Goal: Task Accomplishment & Management: Manage account settings

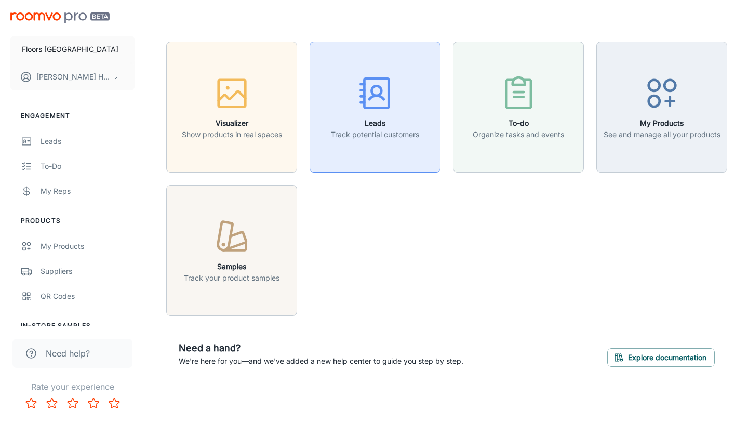
click at [388, 108] on rect "button" at bounding box center [376, 93] width 24 height 29
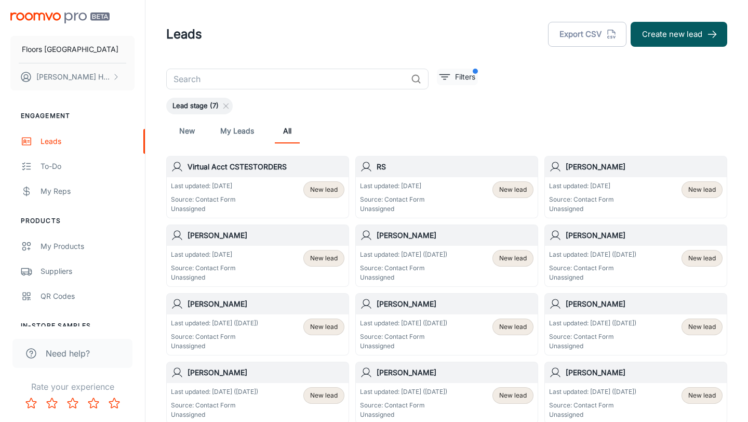
click at [451, 72] on button "Filters" at bounding box center [457, 77] width 41 height 17
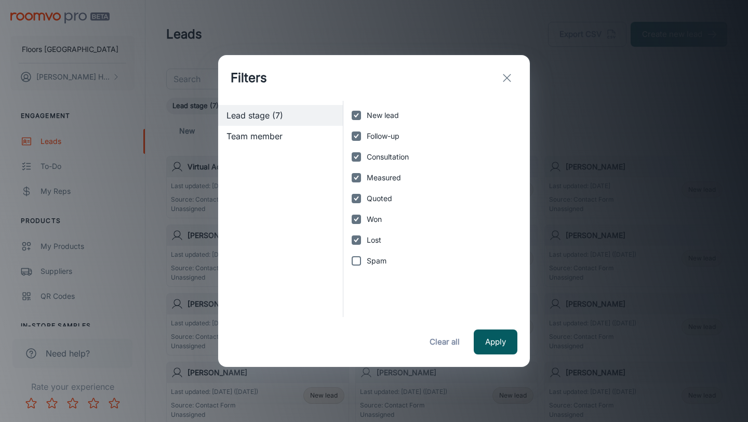
click at [507, 75] on icon "exit" at bounding box center [507, 78] width 12 height 12
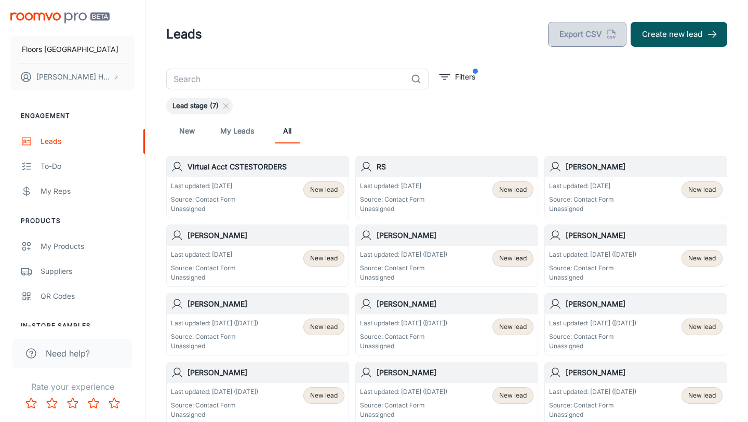
click at [566, 31] on button "Export CSV" at bounding box center [587, 34] width 78 height 25
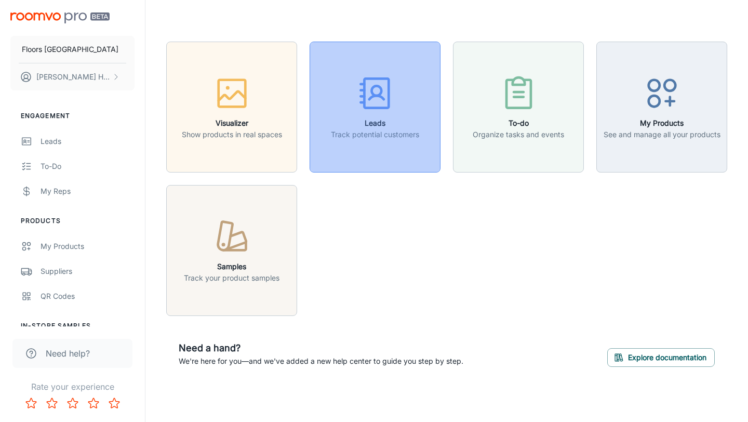
click at [363, 97] on line "button" at bounding box center [363, 97] width 4 height 0
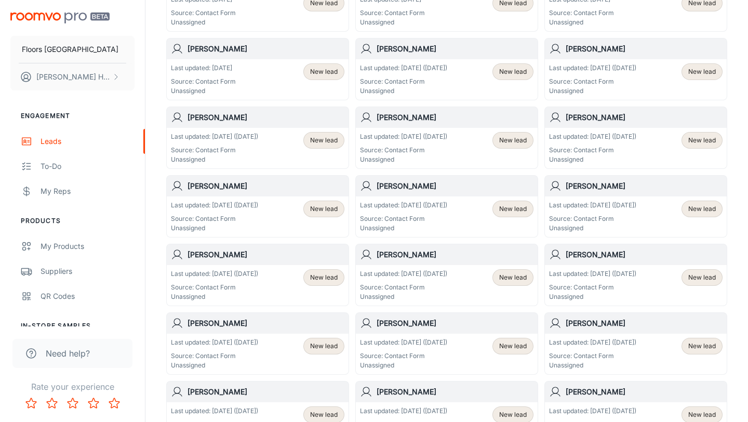
scroll to position [573, 0]
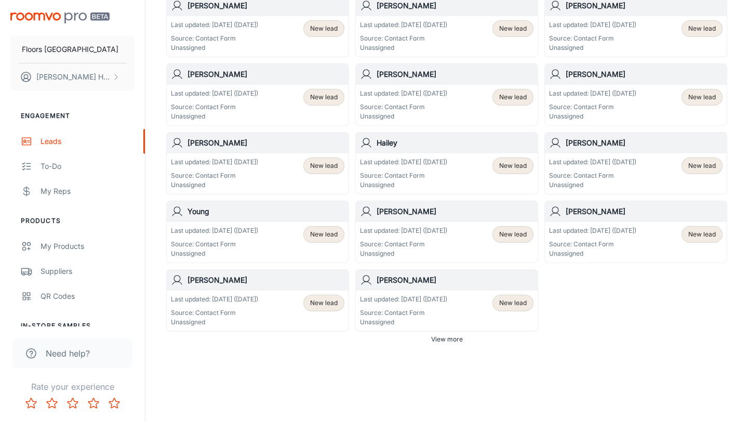
click at [449, 338] on span "View more" at bounding box center [447, 339] width 32 height 9
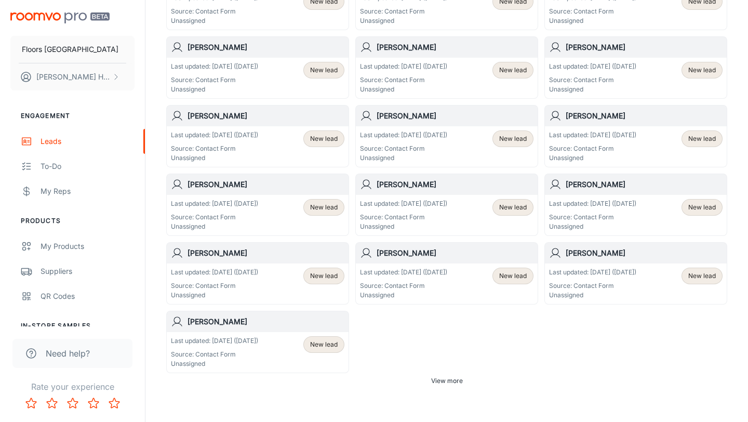
scroll to position [1289, 0]
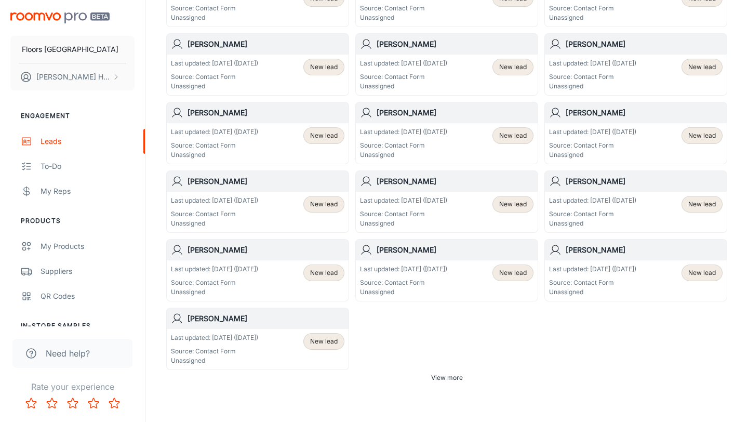
click at [444, 380] on span "View more" at bounding box center [447, 377] width 32 height 9
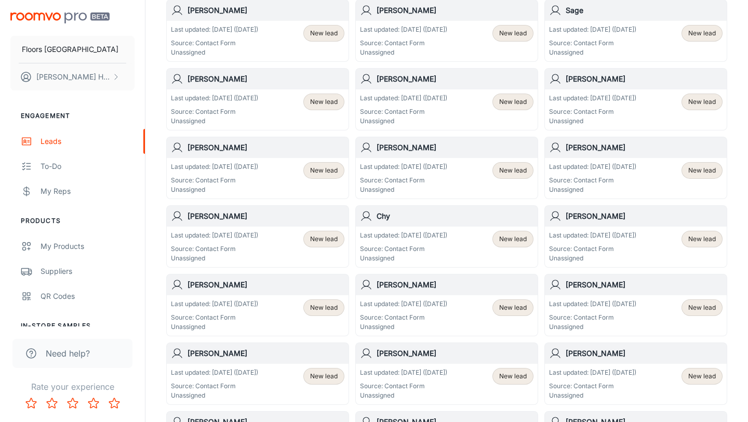
scroll to position [1818, 0]
